Goal: Find specific page/section: Find specific page/section

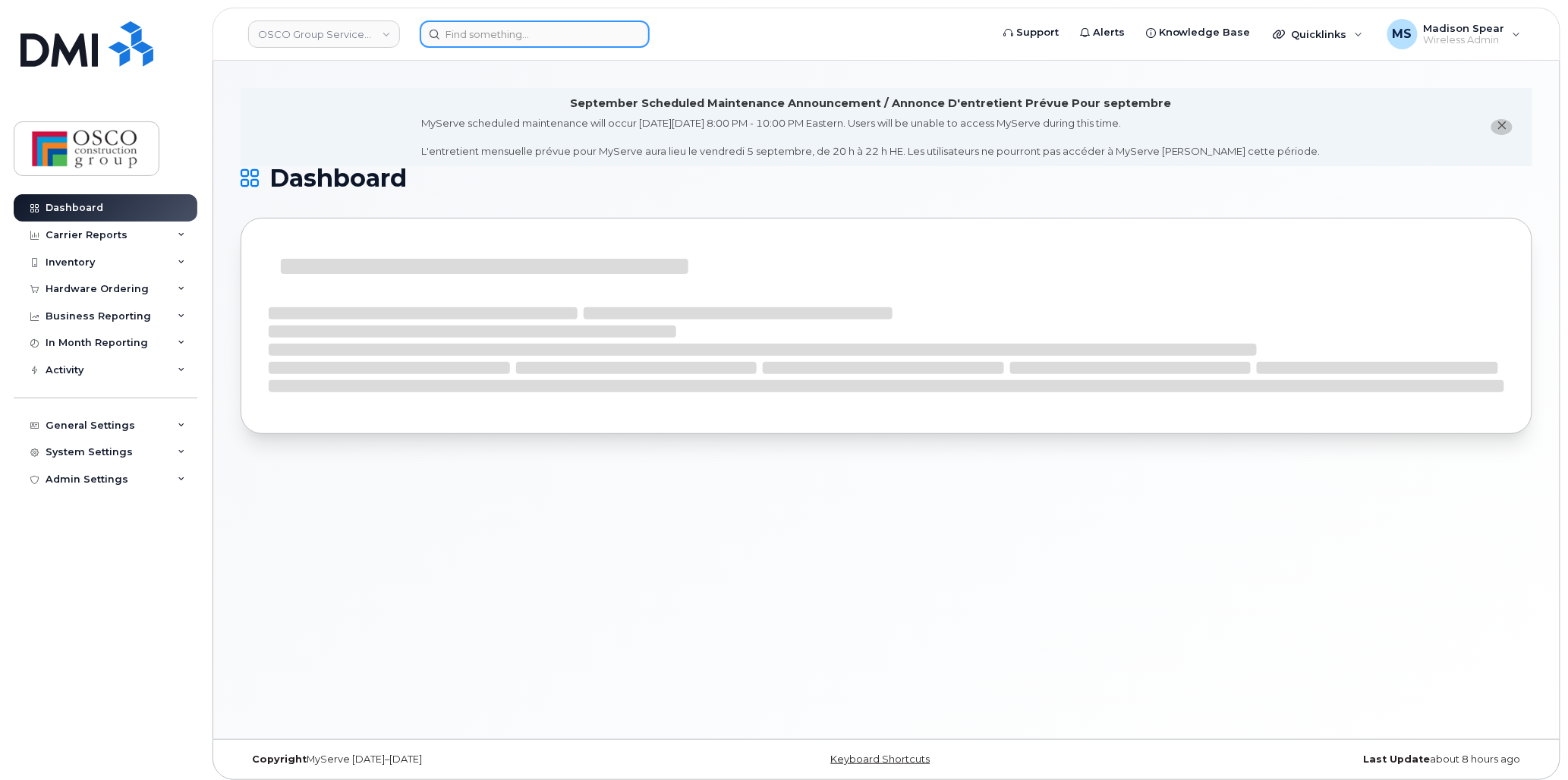
click at [446, 36] on input at bounding box center [535, 34] width 230 height 28
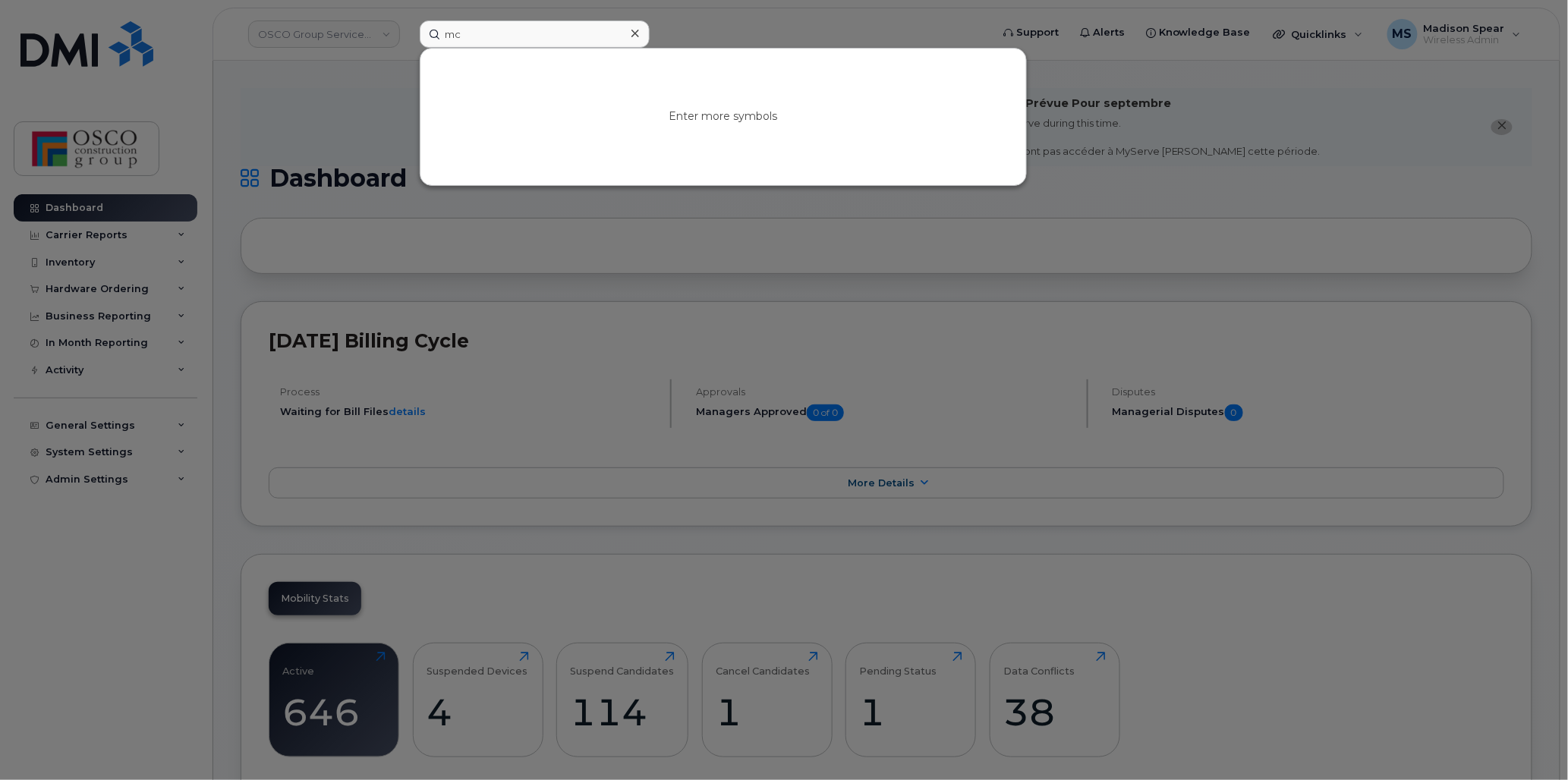
click at [489, 229] on div at bounding box center [784, 390] width 1568 height 780
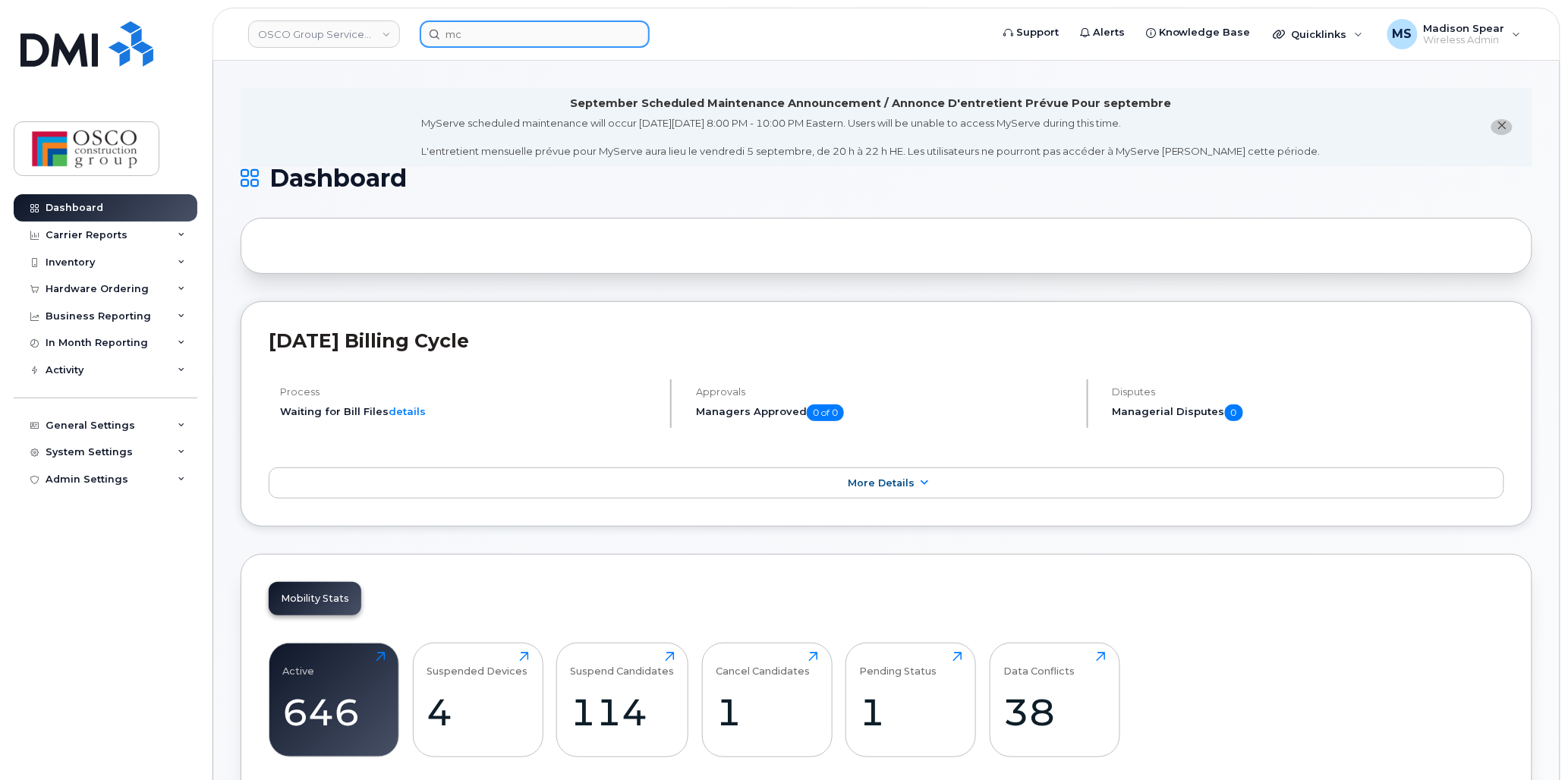
click at [496, 40] on input "mc" at bounding box center [535, 34] width 230 height 28
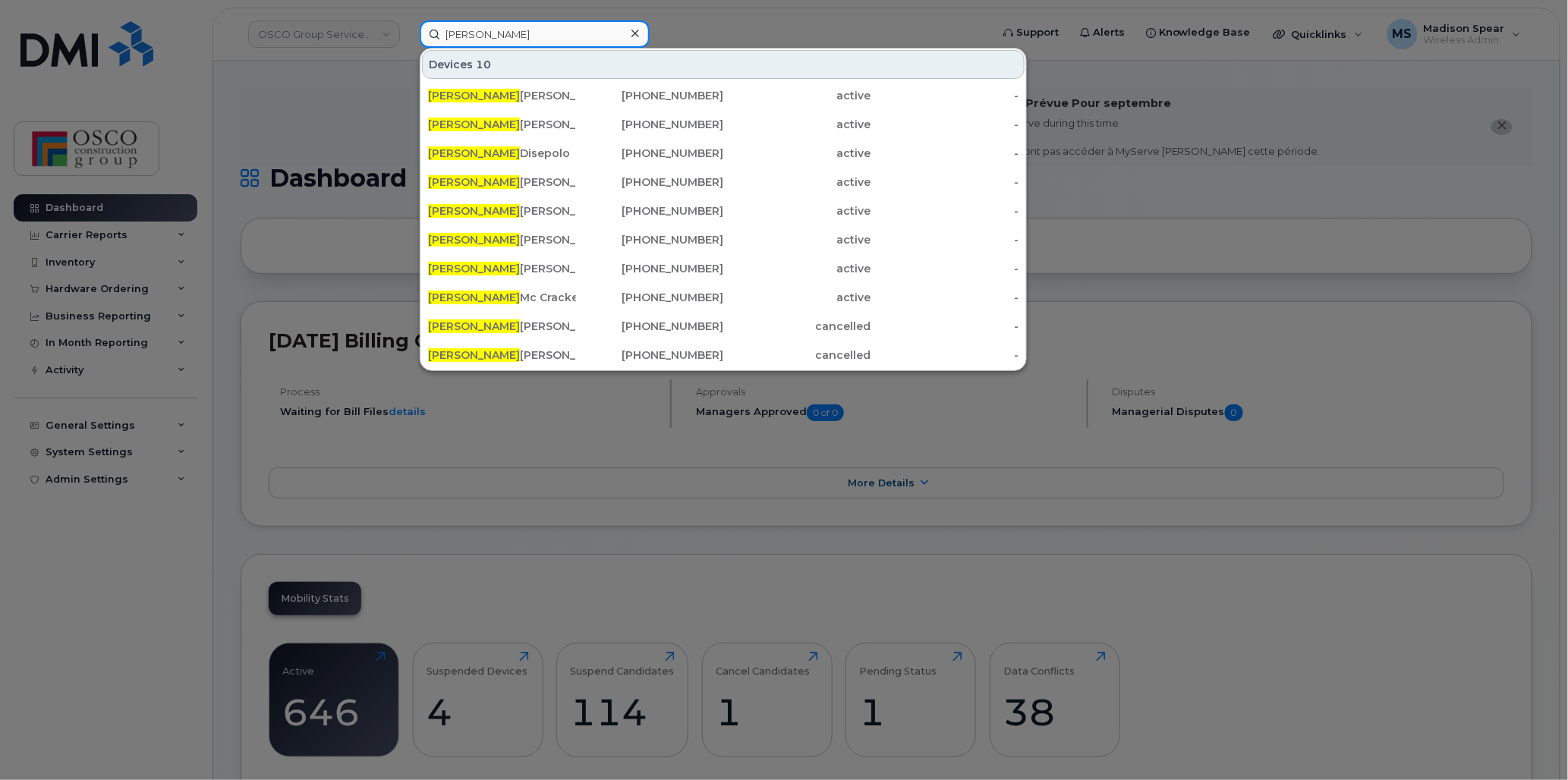
type input "[PERSON_NAME]"
click at [506, 290] on div "[PERSON_NAME]" at bounding box center [502, 297] width 148 height 15
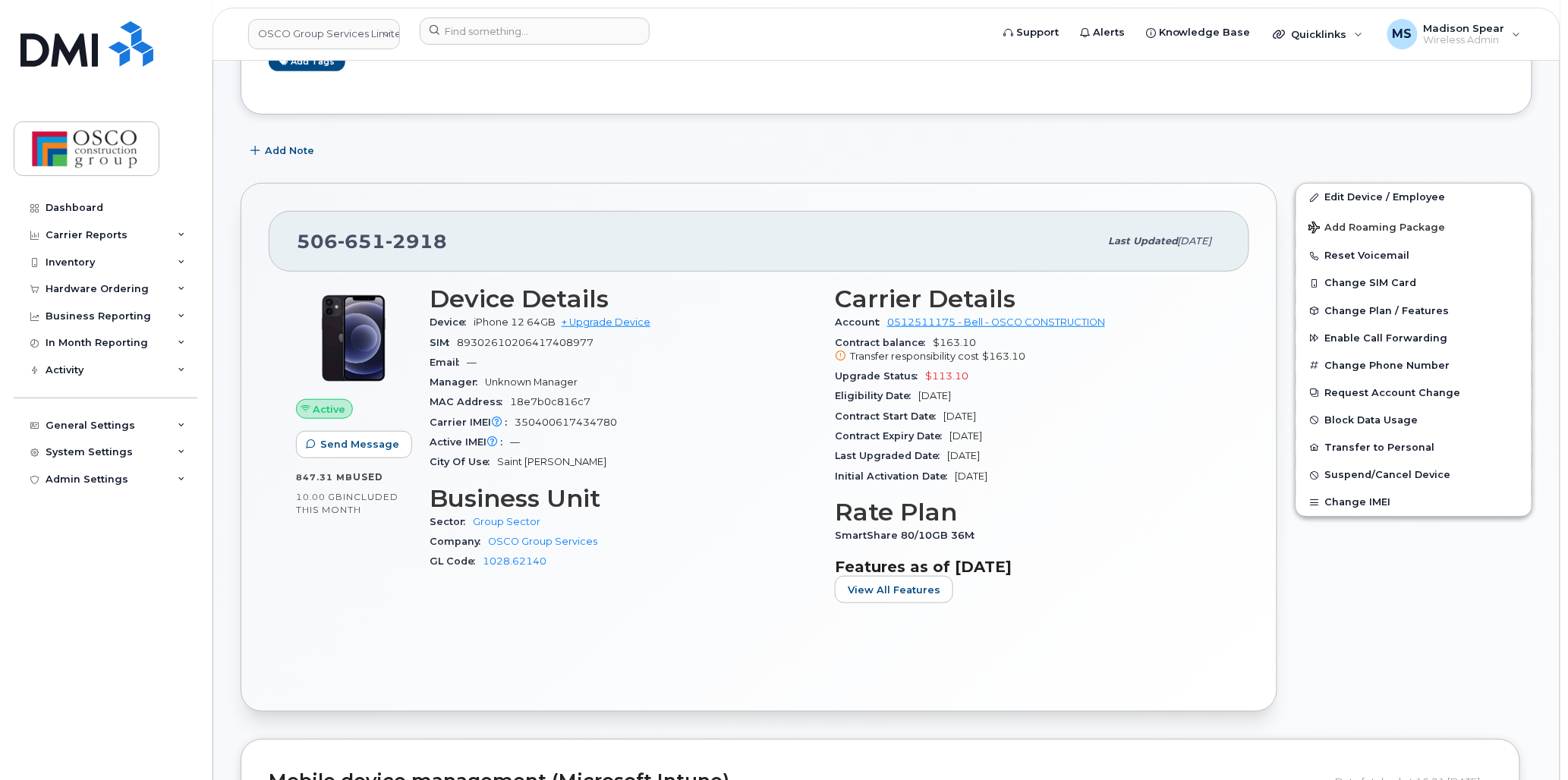
scroll to position [252, 0]
drag, startPoint x: 398, startPoint y: 510, endPoint x: 292, endPoint y: 476, distance: 111.3
click at [292, 476] on div "Active Send Message 847.31 MB  used 10.00 GB  included this month" at bounding box center [353, 449] width 133 height 349
drag, startPoint x: 292, startPoint y: 476, endPoint x: 357, endPoint y: 555, distance: 102.3
click at [357, 555] on div "Active Send Message 847.31 MB  used 10.00 GB  included this month" at bounding box center [353, 449] width 133 height 349
